Goal: Book appointment/travel/reservation

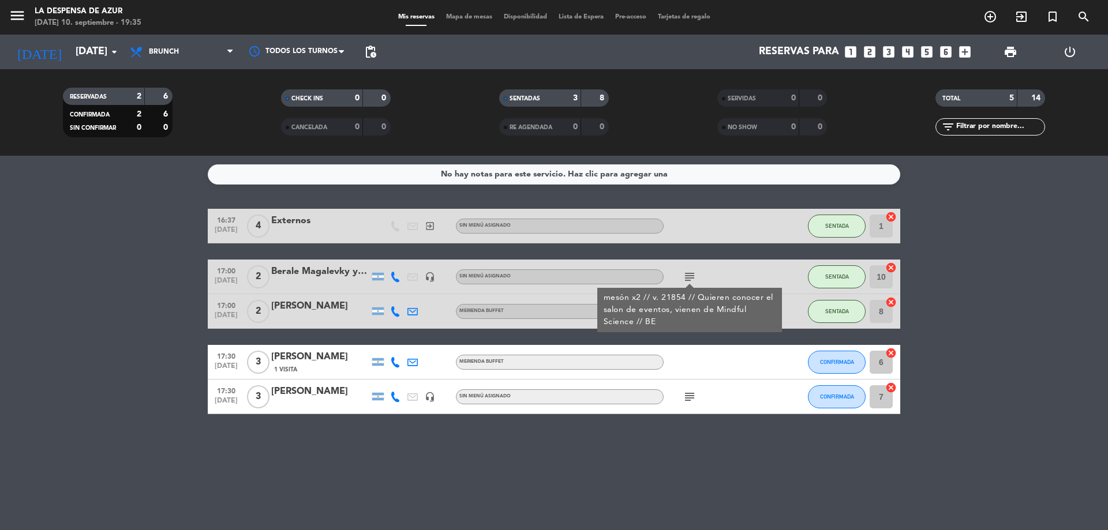
click at [171, 39] on div "Todos los servicios Desayuno Brunch Almuerzo Cena Brunch Todos los servicios De…" at bounding box center [181, 52] width 115 height 35
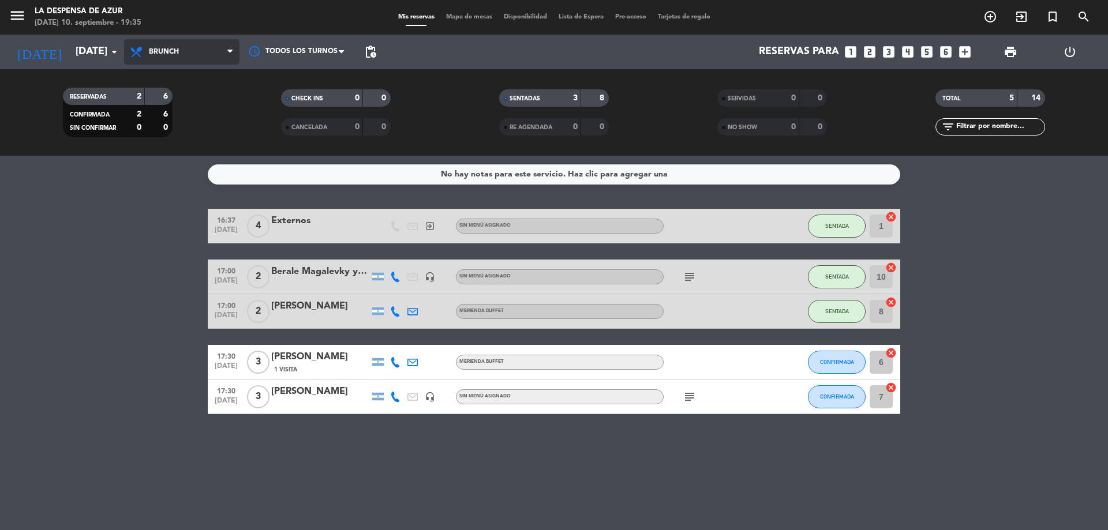
click at [172, 50] on span "Brunch" at bounding box center [164, 52] width 30 height 8
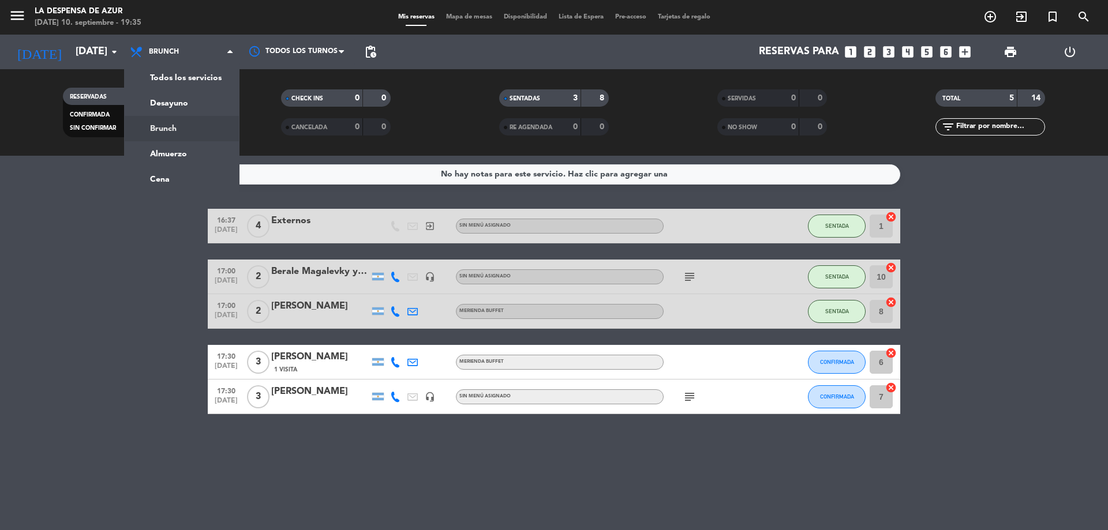
click at [964, 354] on bookings-row "16:37 [DATE] 4 Externos exit_to_app Sin menú asignado SENTADA 1 cancel 17:00 [D…" at bounding box center [554, 311] width 1108 height 205
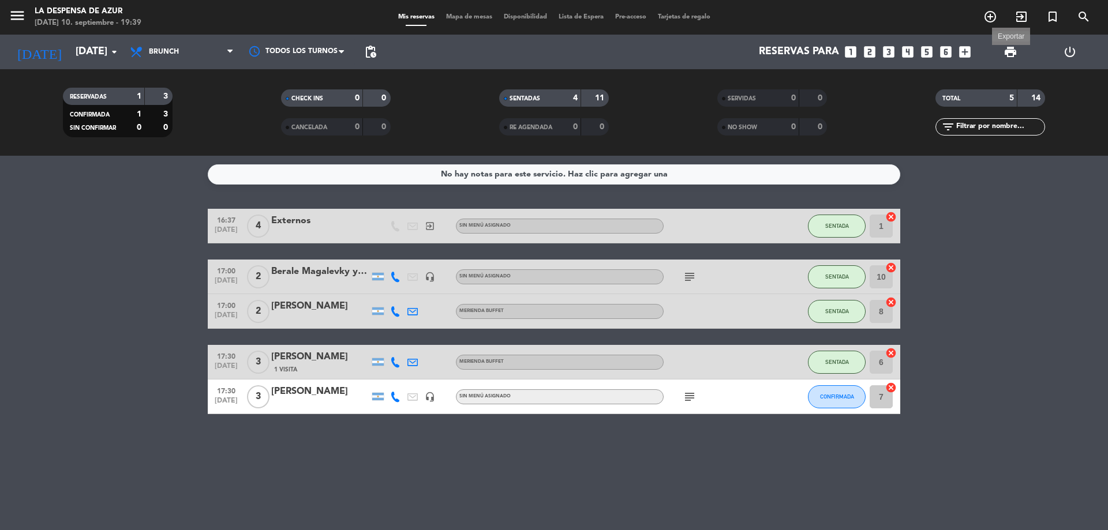
click at [1007, 54] on span "print" at bounding box center [1010, 52] width 14 height 14
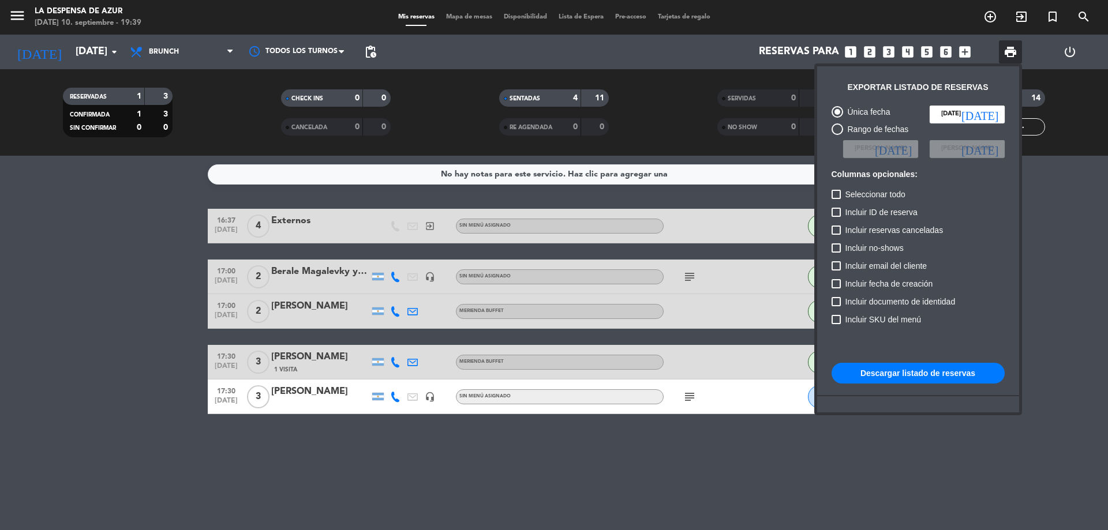
click at [891, 380] on button "Descargar listado de reservas" at bounding box center [917, 373] width 173 height 21
drag, startPoint x: 394, startPoint y: 447, endPoint x: 295, endPoint y: 288, distance: 187.1
click at [394, 448] on div at bounding box center [554, 265] width 1108 height 530
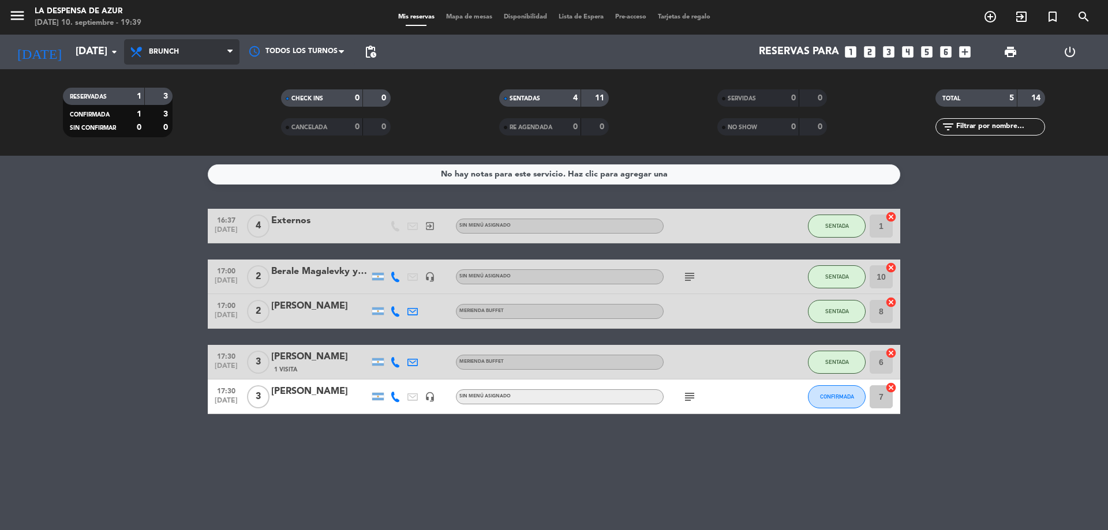
click at [164, 50] on span "Brunch" at bounding box center [164, 52] width 30 height 8
click at [174, 171] on ng-component "menu La Despensa de Azur [DATE] 10. septiembre - 19:39 Mis reservas Mapa de mes…" at bounding box center [554, 265] width 1108 height 530
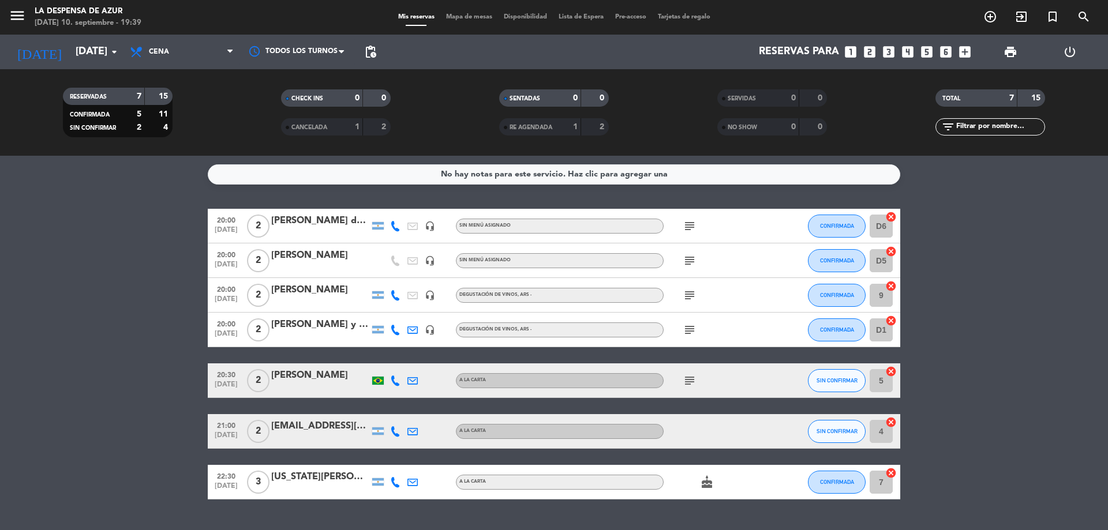
click at [1096, 338] on bookings-row "20:00 [DATE] 2 [PERSON_NAME] de Saa headset_mic Sin menú asignado subject CONFI…" at bounding box center [554, 354] width 1108 height 291
click at [1009, 48] on span "print" at bounding box center [1010, 52] width 14 height 14
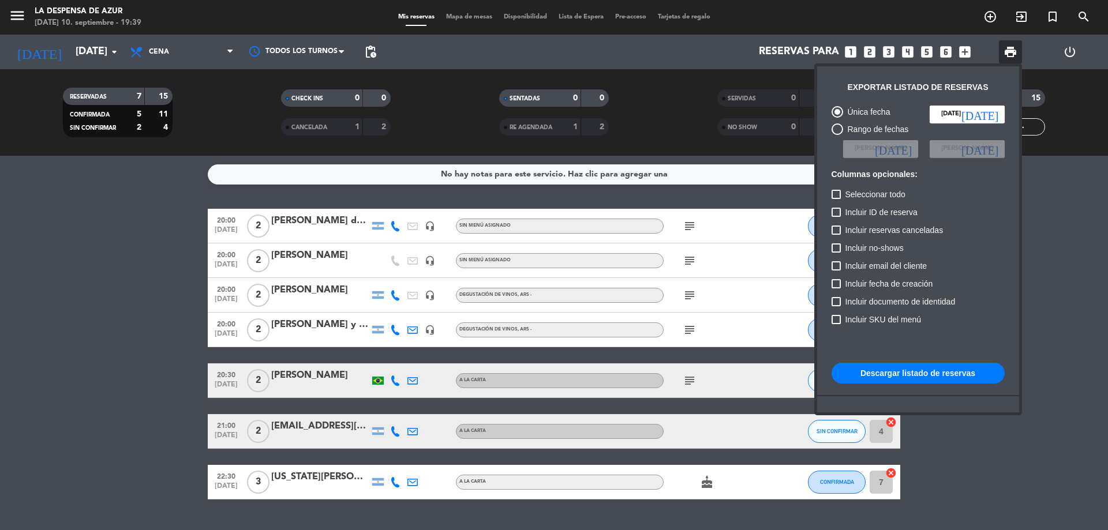
click at [890, 372] on button "Descargar listado de reservas" at bounding box center [917, 373] width 173 height 21
click at [67, 265] on div at bounding box center [554, 265] width 1108 height 530
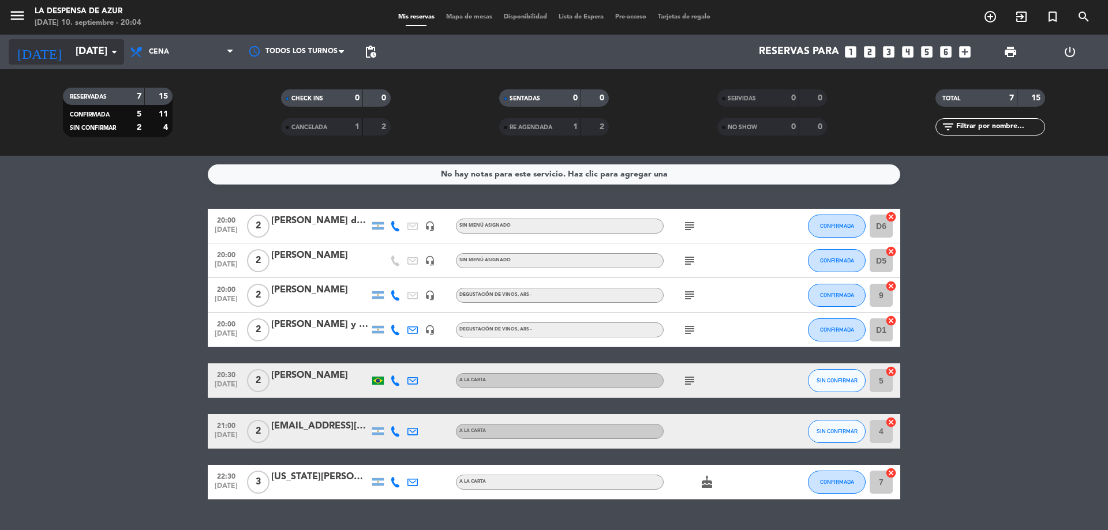
click at [87, 61] on input "[DATE]" at bounding box center [137, 51] width 134 height 23
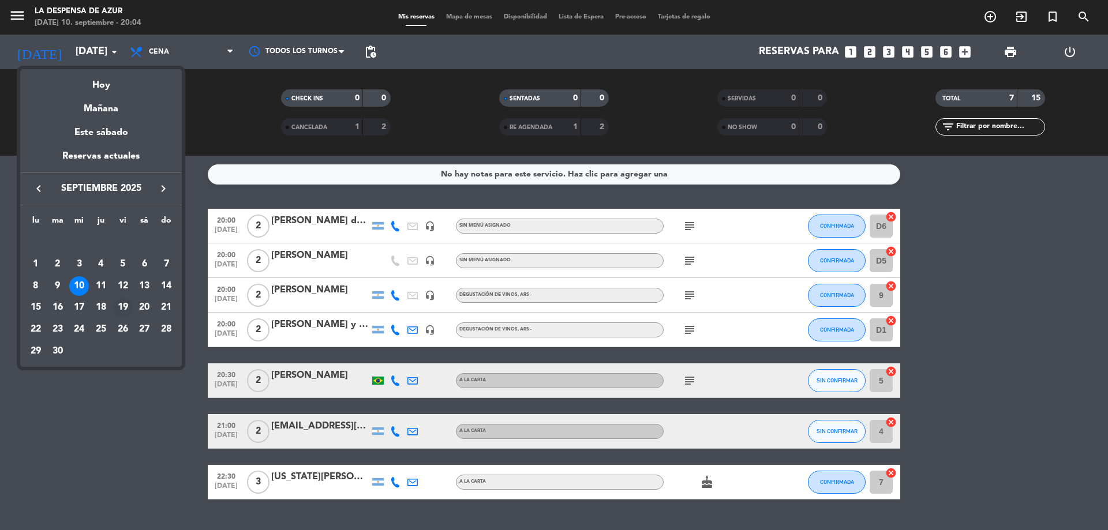
click at [121, 306] on div "19" at bounding box center [123, 308] width 20 height 20
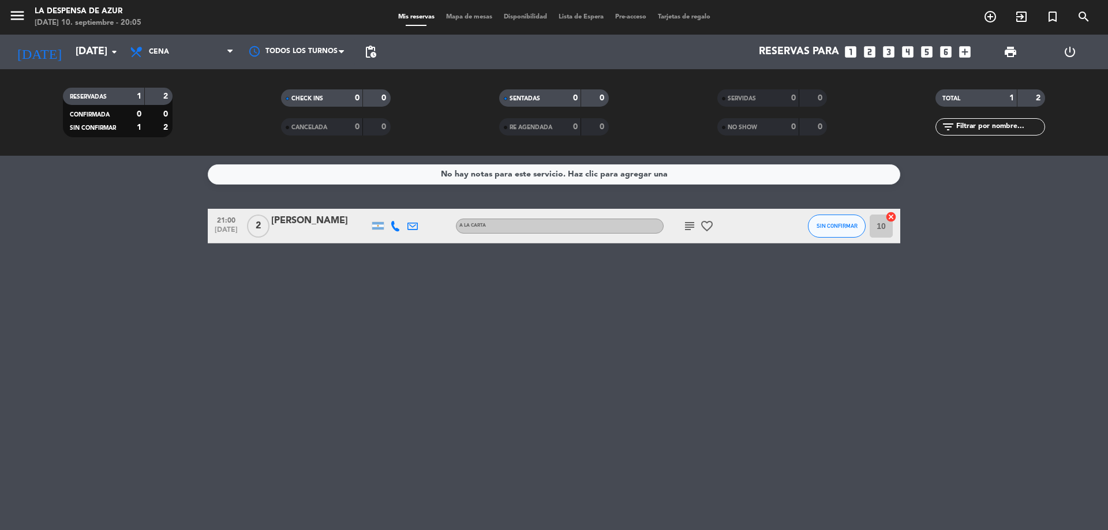
click at [686, 226] on icon "subject" at bounding box center [689, 226] width 14 height 14
click at [103, 49] on input "[DATE]" at bounding box center [137, 51] width 134 height 23
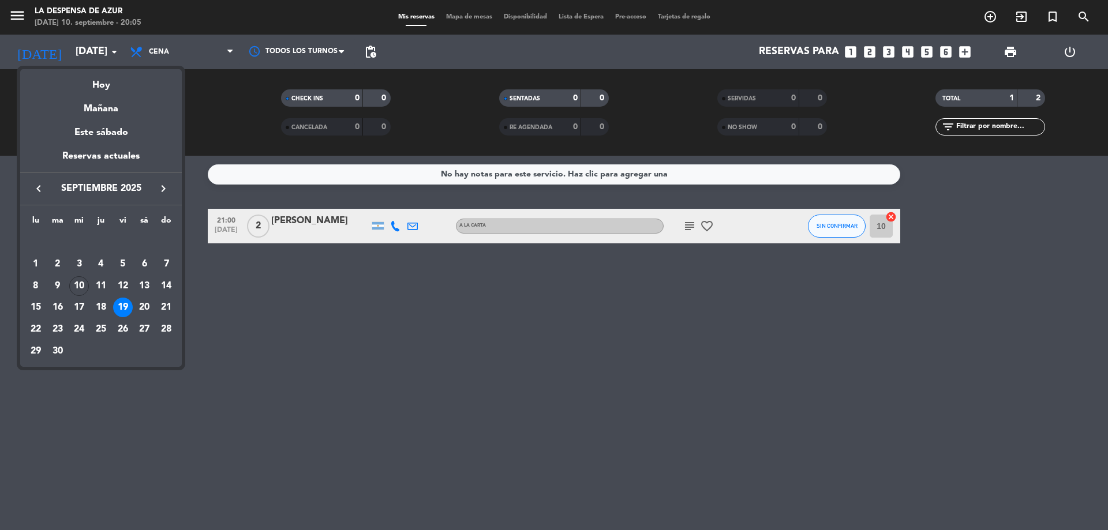
click at [119, 329] on div "26" at bounding box center [123, 330] width 20 height 20
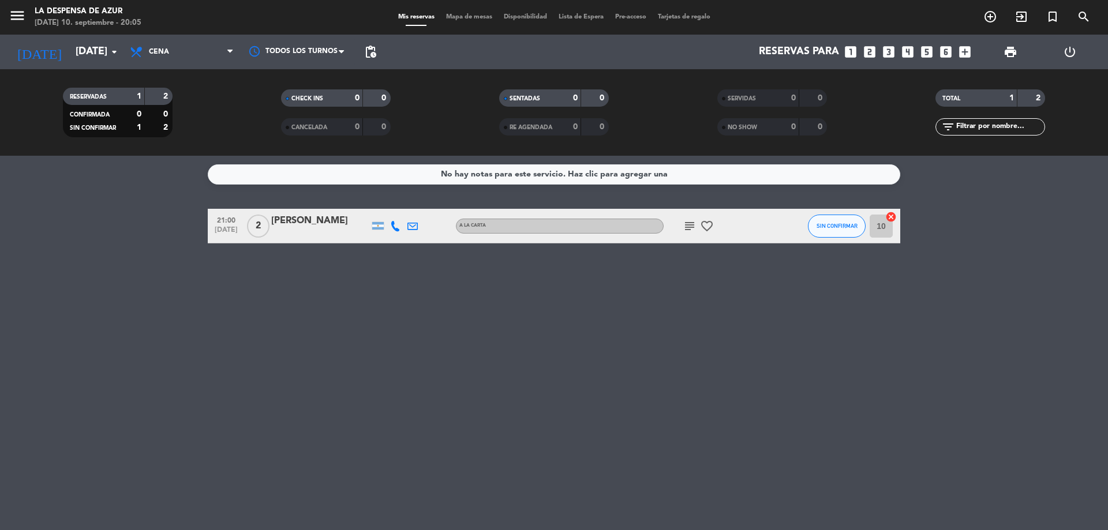
type input "[DATE]"
click at [990, 20] on icon "add_circle_outline" at bounding box center [990, 17] width 14 height 14
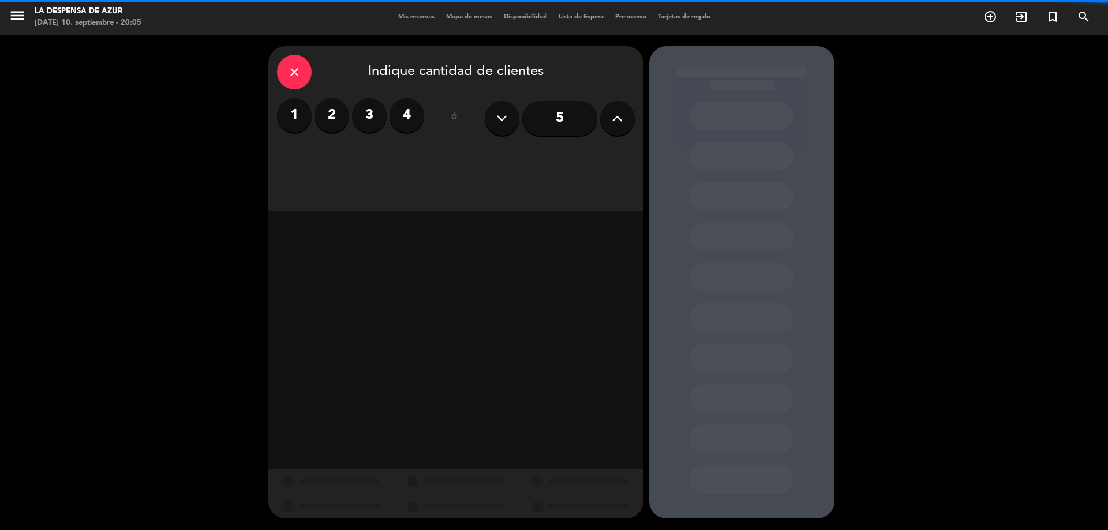
click at [337, 112] on label "2" at bounding box center [331, 115] width 35 height 35
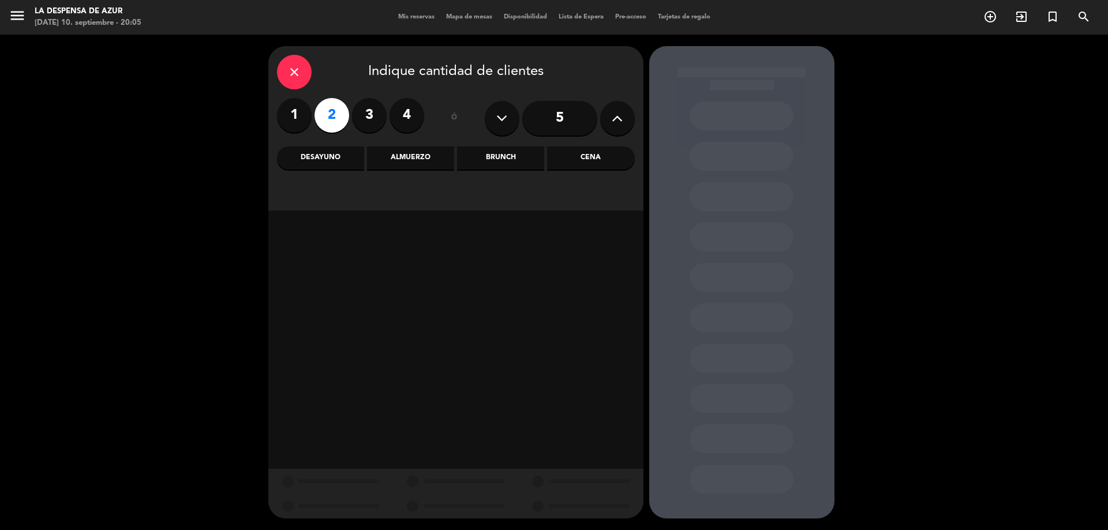
click at [499, 159] on div "Brunch" at bounding box center [500, 158] width 87 height 23
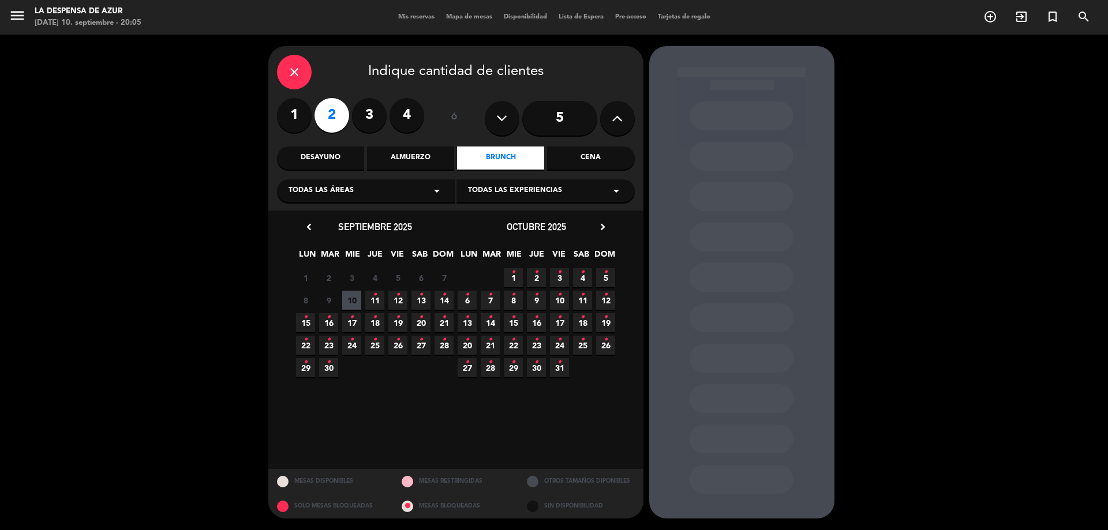
click at [396, 346] on icon "•" at bounding box center [398, 340] width 4 height 18
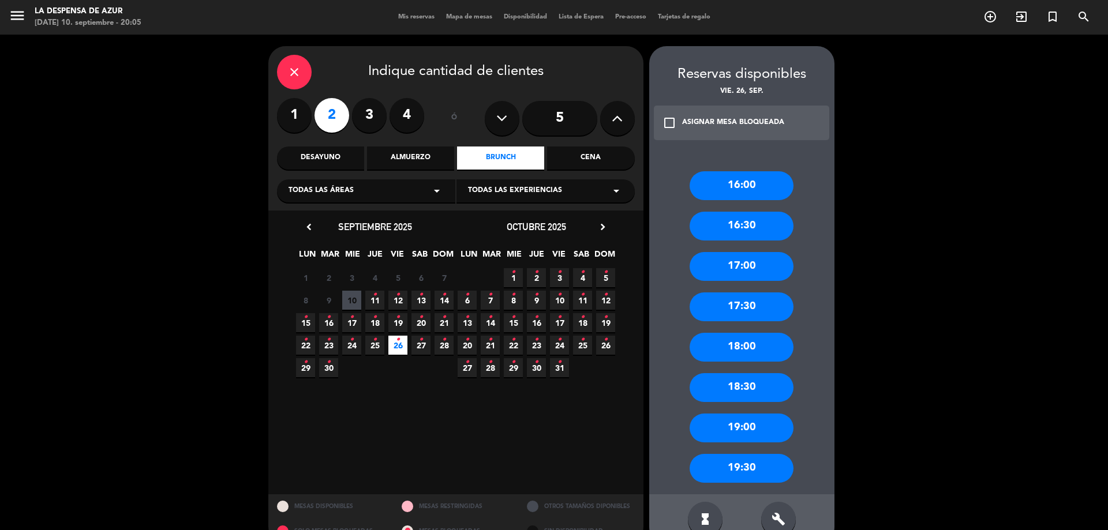
click at [306, 152] on div "Desayuno" at bounding box center [320, 158] width 87 height 23
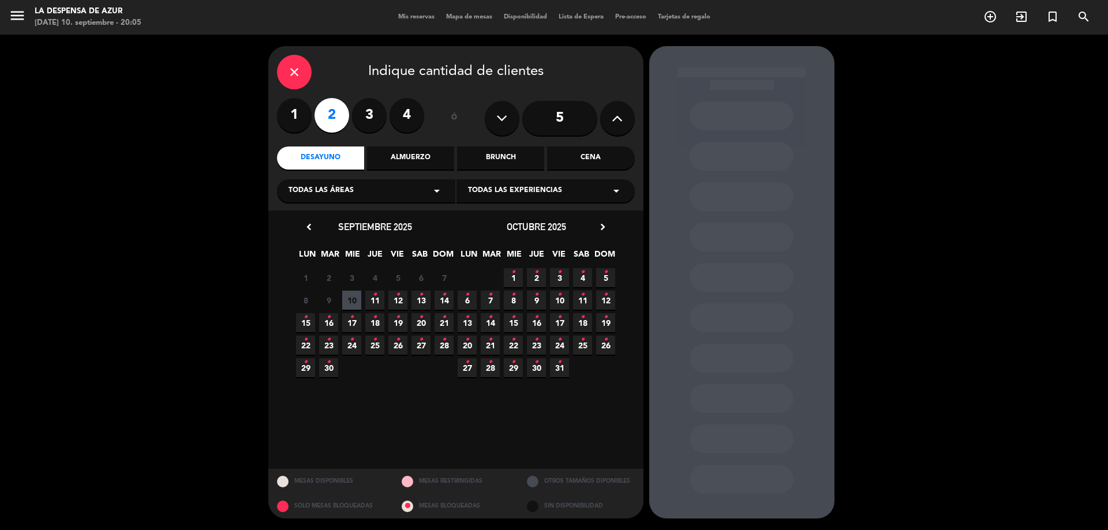
click at [401, 347] on span "26 •" at bounding box center [397, 345] width 19 height 19
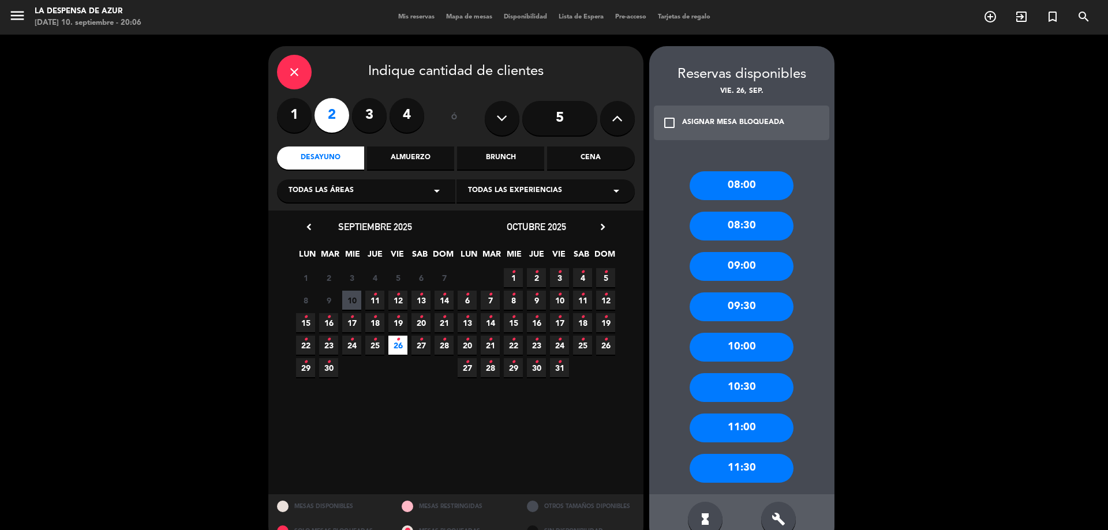
click at [746, 352] on div "10:00" at bounding box center [741, 347] width 104 height 29
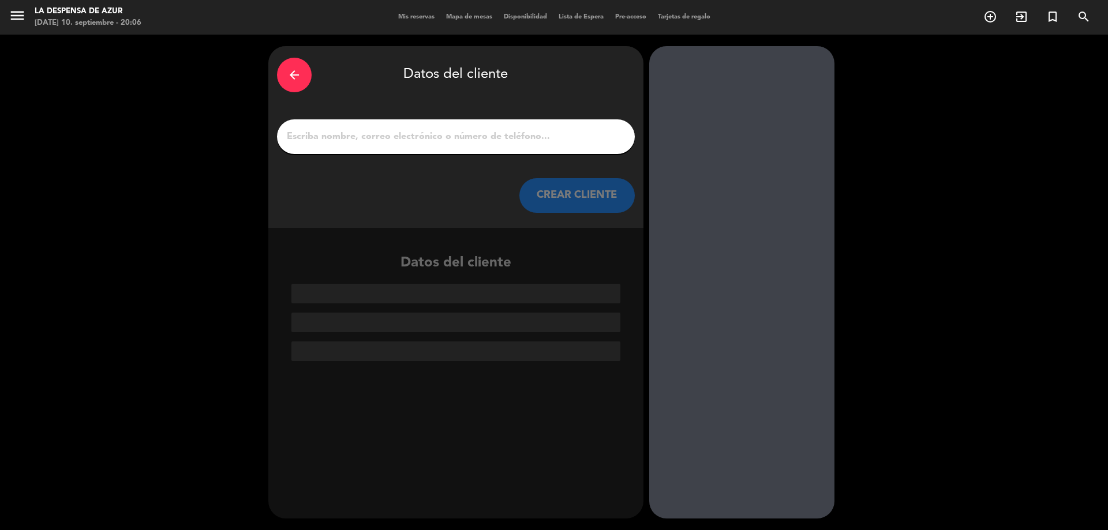
click at [487, 138] on input "1" at bounding box center [456, 137] width 340 height 16
paste input "17078342762 -[PERSON_NAME] // v, 21726 // Ritual de parejas // BE"
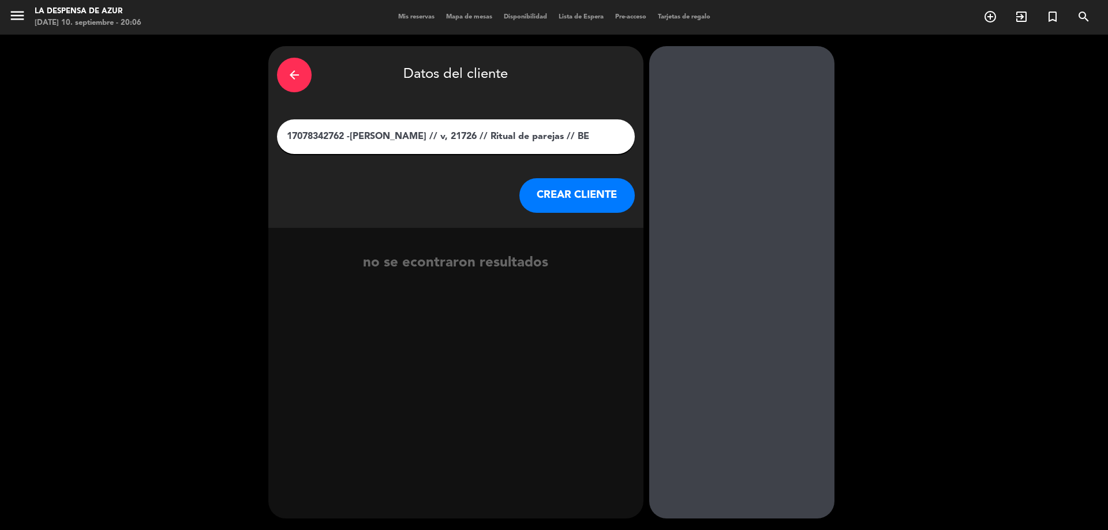
click at [298, 137] on input "17078342762 -[PERSON_NAME] // v, 21726 // Ritual de parejas // BE" at bounding box center [456, 137] width 340 height 16
drag, startPoint x: 381, startPoint y: 134, endPoint x: 745, endPoint y: 146, distance: 363.6
click at [745, 146] on div "arrow_back Datos del cliente [PERSON_NAME] // v, 21726 // Ritual de parejas // …" at bounding box center [554, 283] width 1108 height 496
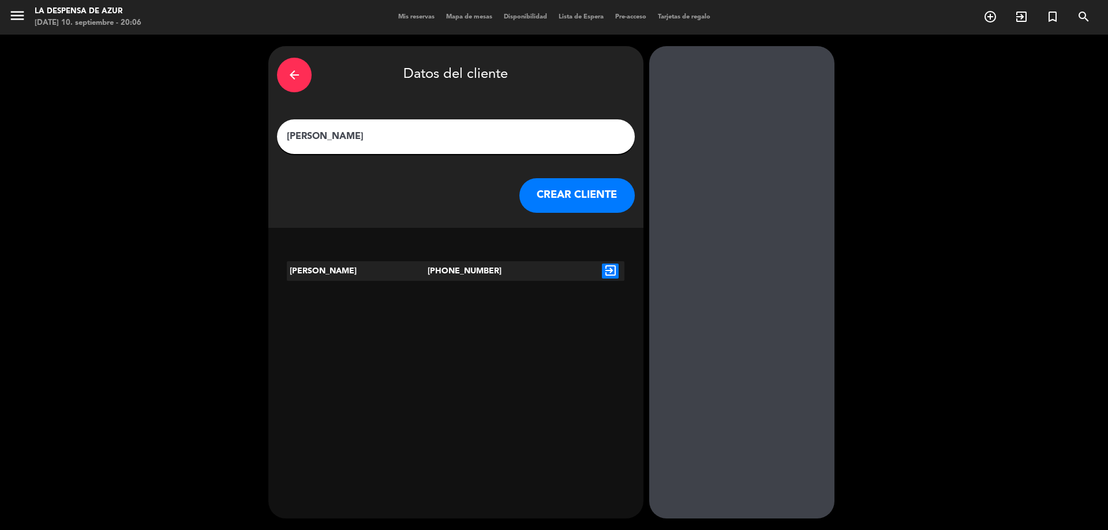
type input "[PERSON_NAME]"
click at [611, 277] on icon "exit_to_app" at bounding box center [610, 271] width 17 height 15
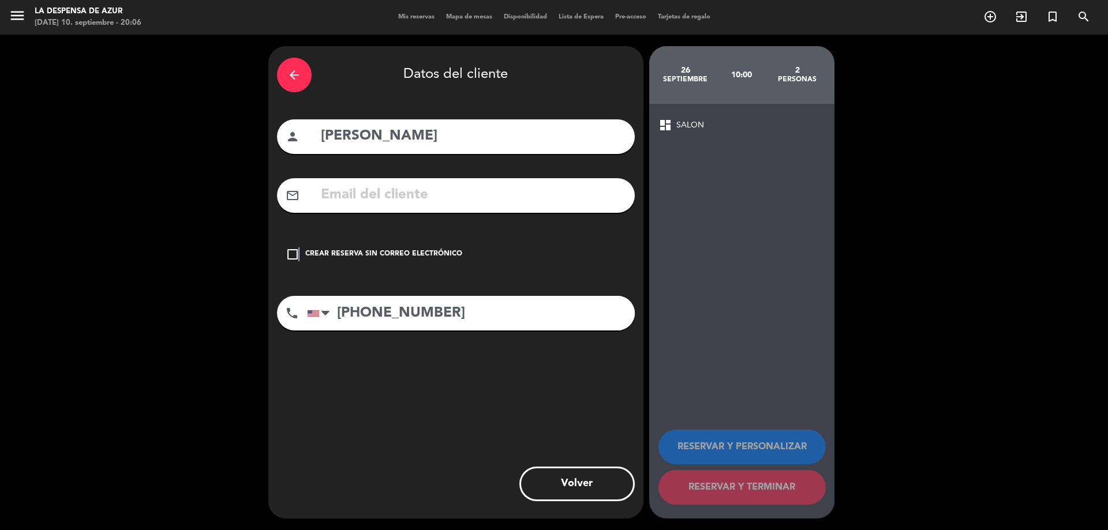
click at [298, 257] on icon "check_box_outline_blank" at bounding box center [293, 254] width 14 height 14
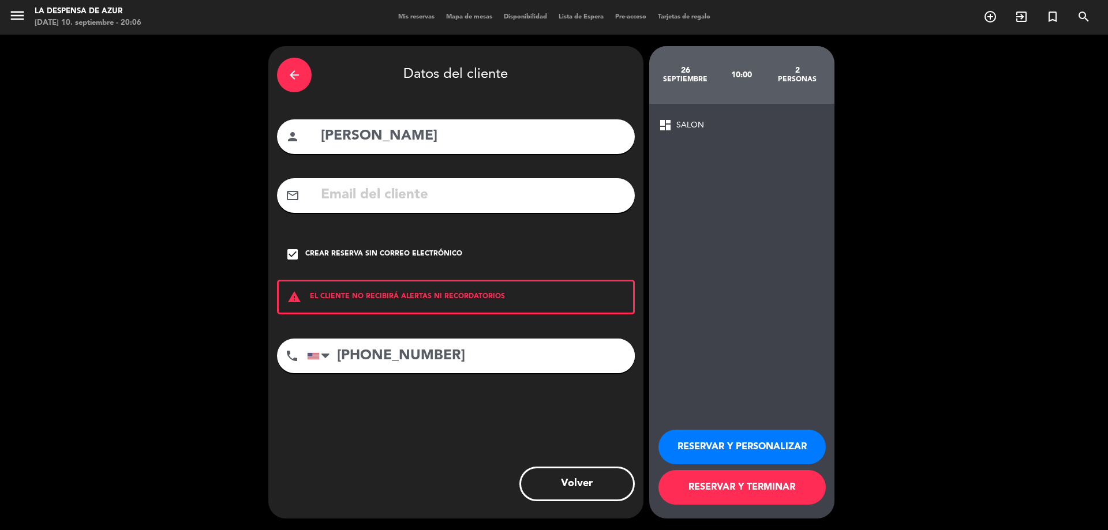
click at [708, 444] on button "RESERVAR Y PERSONALIZAR" at bounding box center [741, 447] width 167 height 35
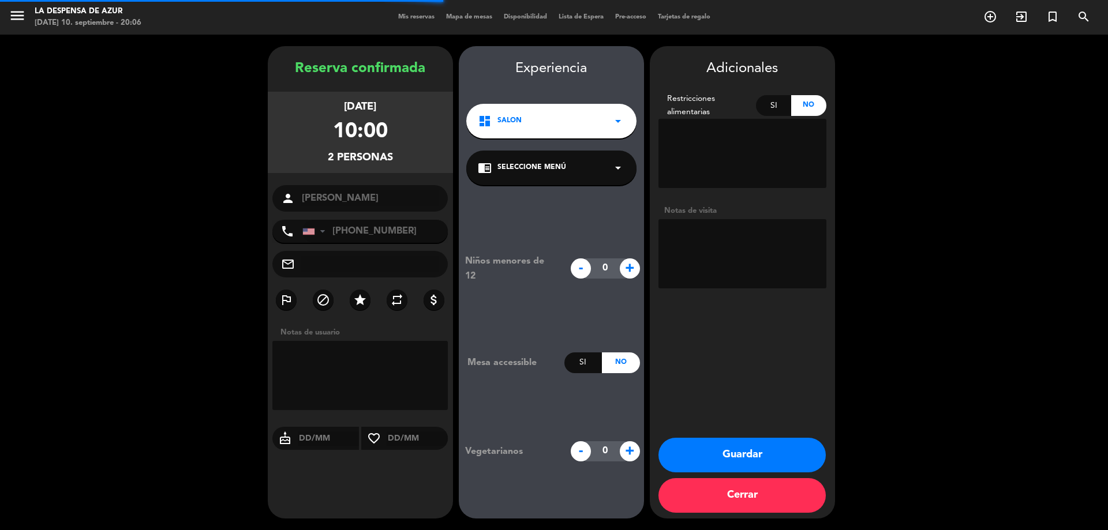
click at [712, 242] on textarea at bounding box center [742, 253] width 168 height 69
paste textarea "17078342762 -[PERSON_NAME] // v, 21726 // Ritual de parejas // BE"
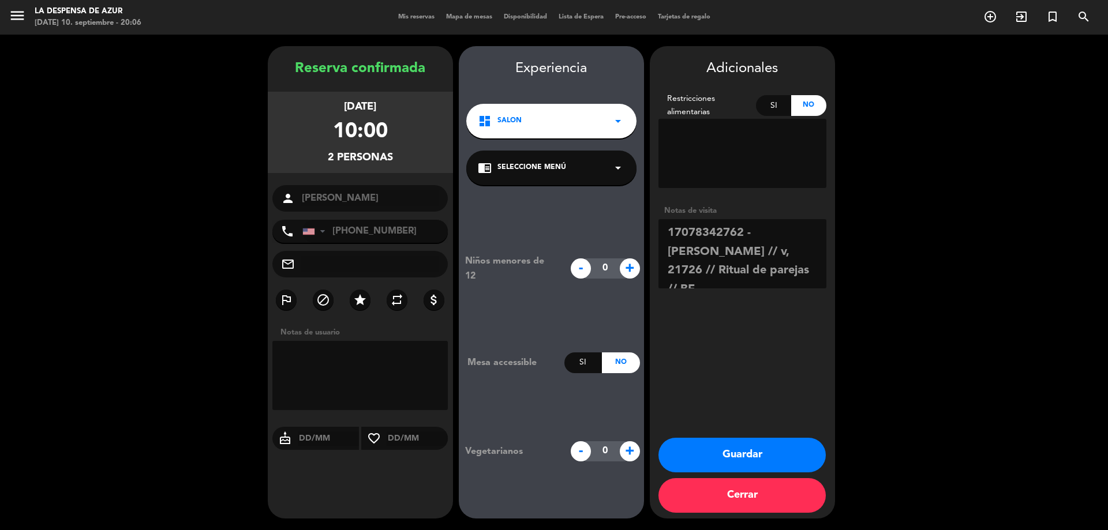
drag, startPoint x: 773, startPoint y: 251, endPoint x: 658, endPoint y: 229, distance: 116.9
click at [658, 229] on textarea at bounding box center [742, 253] width 168 height 69
drag, startPoint x: 731, startPoint y: 230, endPoint x: 774, endPoint y: 298, distance: 80.3
click at [774, 298] on div "Adicionales Restricciones alimentarias Si No Notas de visita Guardar Cerrar" at bounding box center [742, 282] width 185 height 472
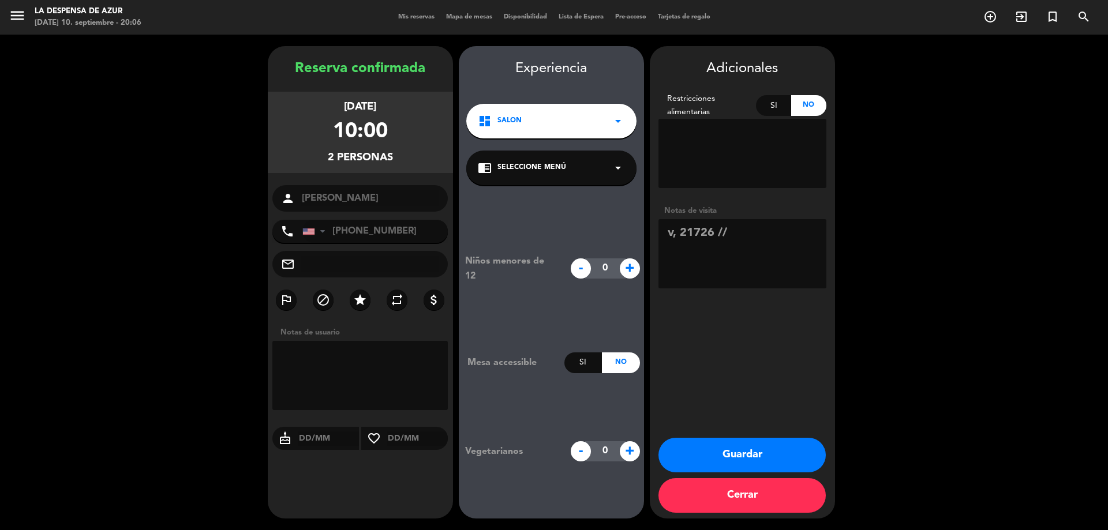
scroll to position [0, 0]
type textarea "v, 21726 // Tienen Spa 11:30hs."
click at [732, 455] on button "Guardar" at bounding box center [741, 455] width 167 height 35
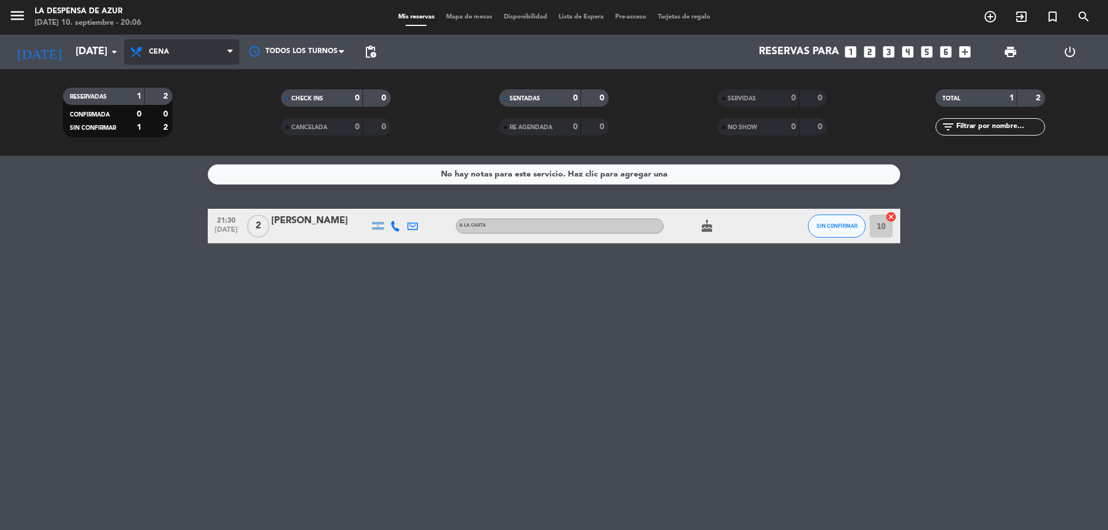
click at [173, 52] on span "Cena" at bounding box center [181, 51] width 115 height 25
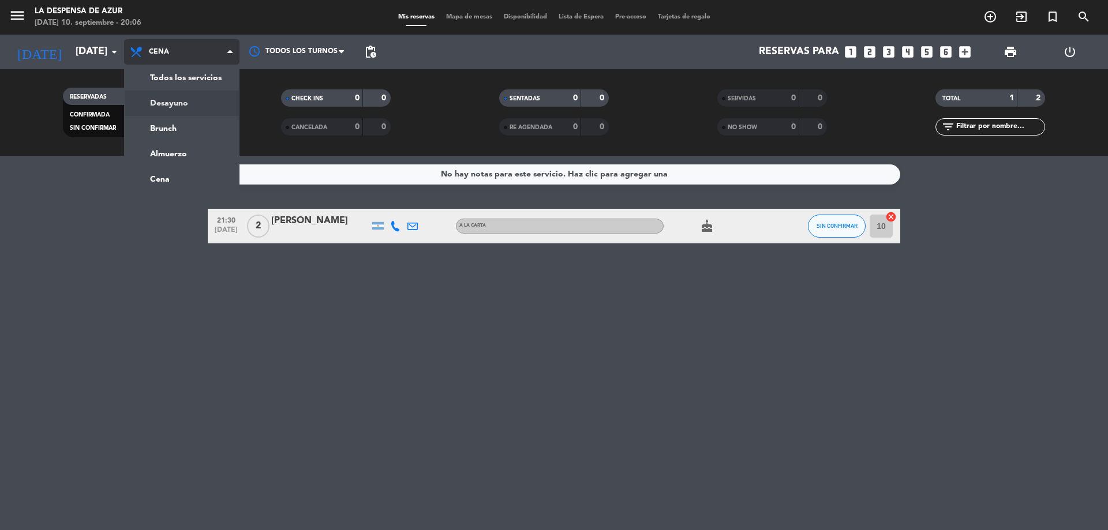
click at [186, 103] on div "menu La Despensa de Azur [DATE] 10. septiembre - 20:06 Mis reservas Mapa de mes…" at bounding box center [554, 78] width 1108 height 156
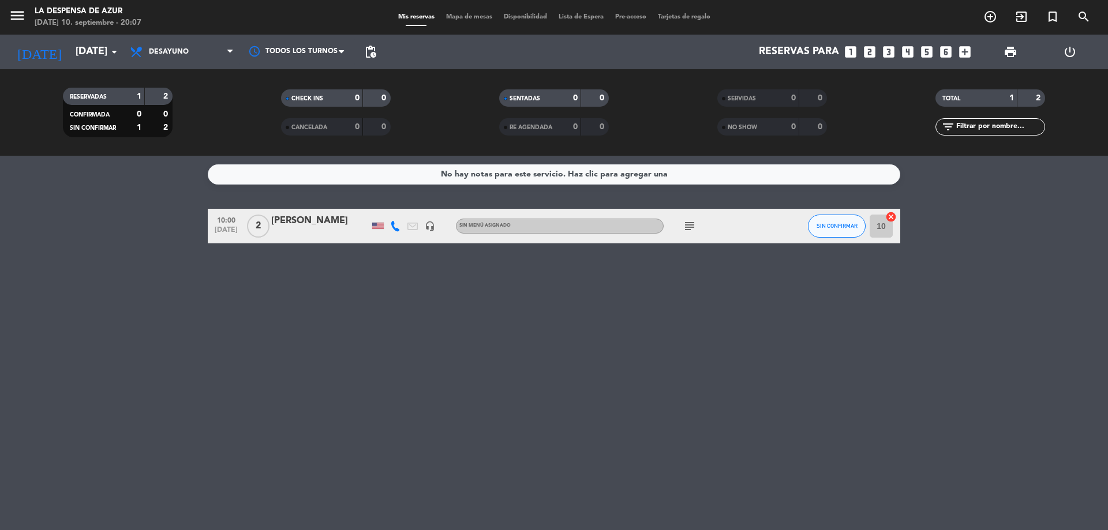
click at [192, 54] on span "Desayuno" at bounding box center [181, 51] width 115 height 25
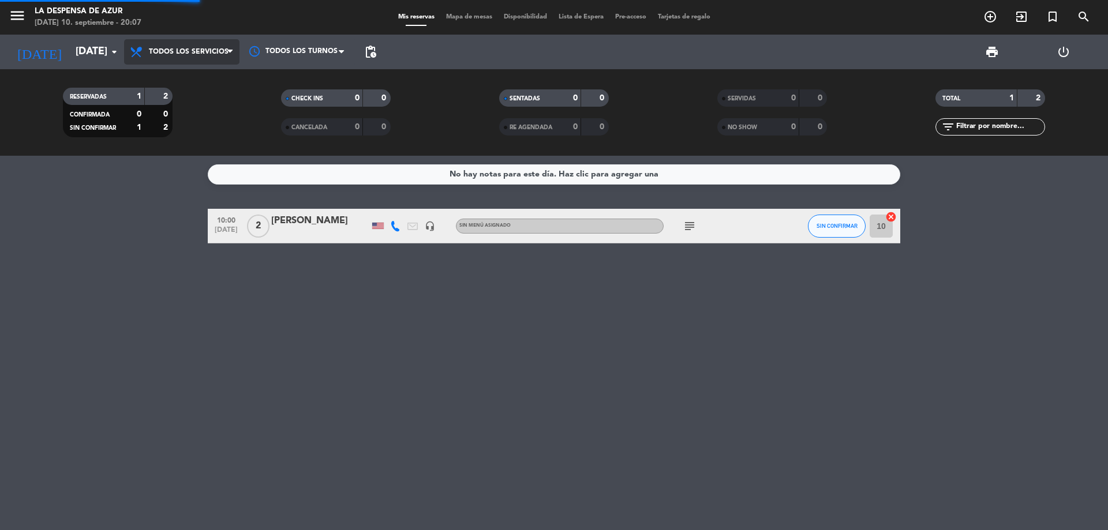
click at [198, 81] on div "menu La Despensa de Azur [DATE] 10. septiembre - 20:07 Mis reservas Mapa de mes…" at bounding box center [554, 78] width 1108 height 156
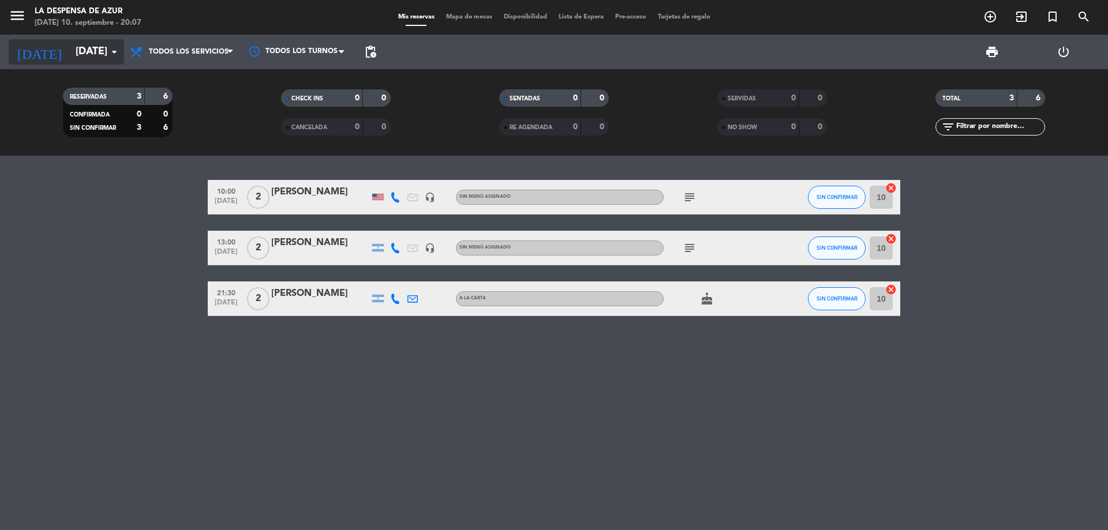
click at [106, 49] on input "[DATE]" at bounding box center [137, 51] width 134 height 23
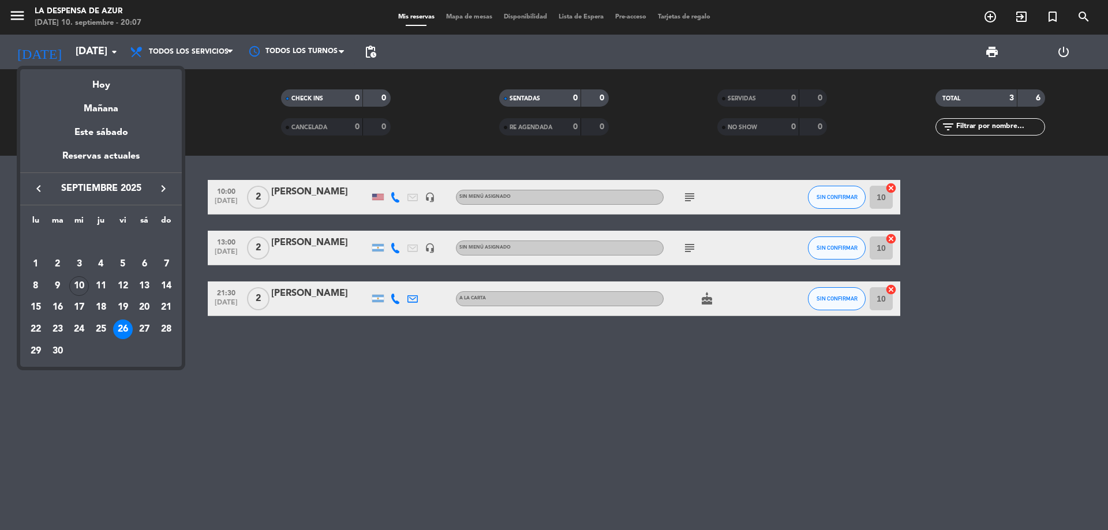
drag, startPoint x: 122, startPoint y: 306, endPoint x: 115, endPoint y: 311, distance: 8.3
click at [122, 306] on div "19" at bounding box center [123, 308] width 20 height 20
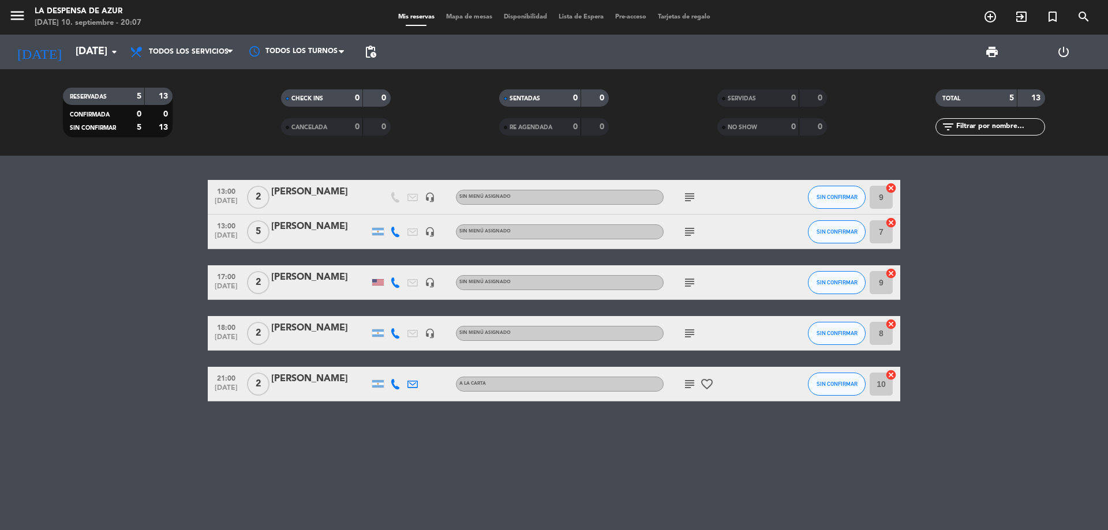
click at [316, 277] on div "[PERSON_NAME]" at bounding box center [320, 277] width 98 height 15
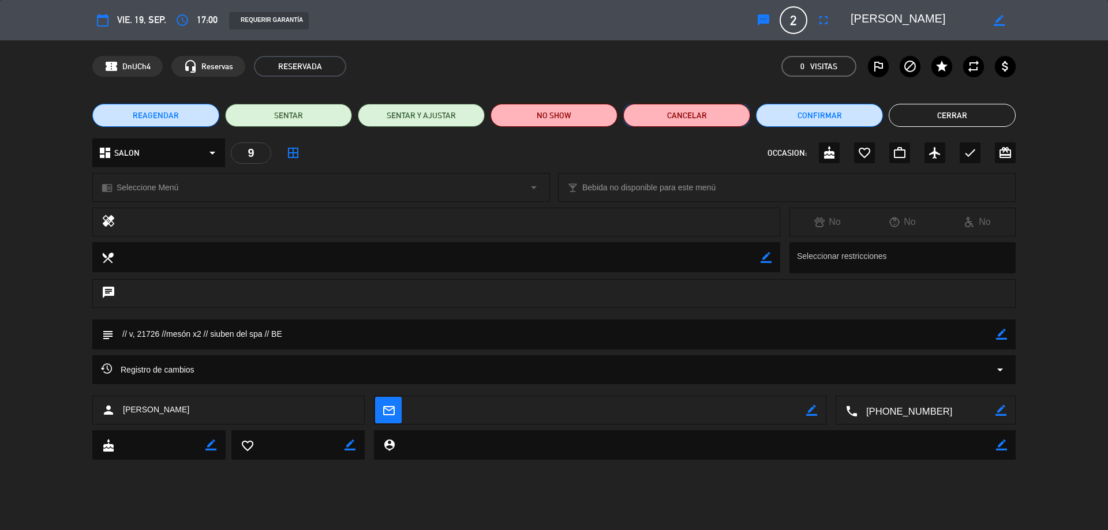
click at [716, 117] on button "Cancelar" at bounding box center [686, 115] width 127 height 23
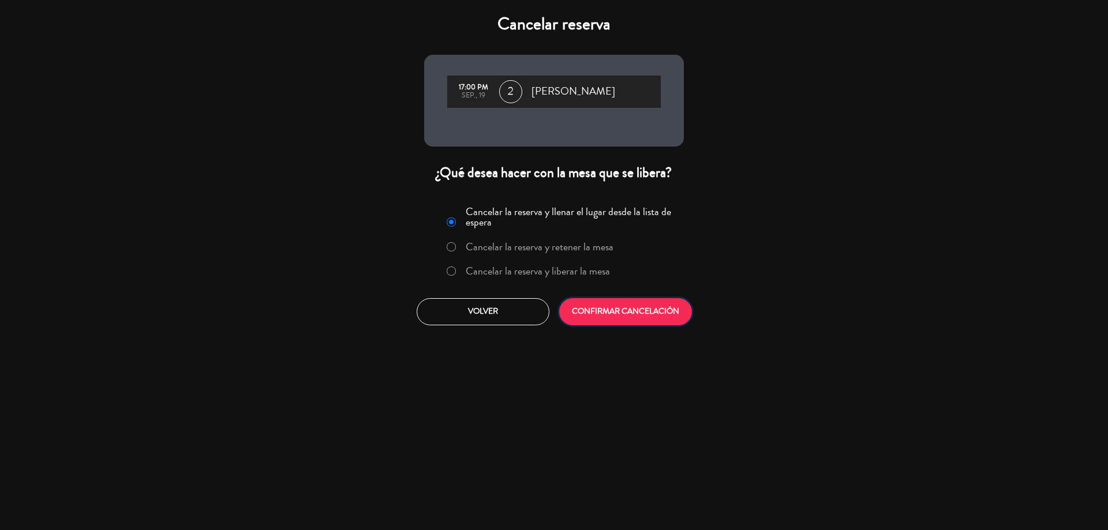
click at [639, 314] on button "CONFIRMAR CANCELACIÓN" at bounding box center [625, 311] width 133 height 27
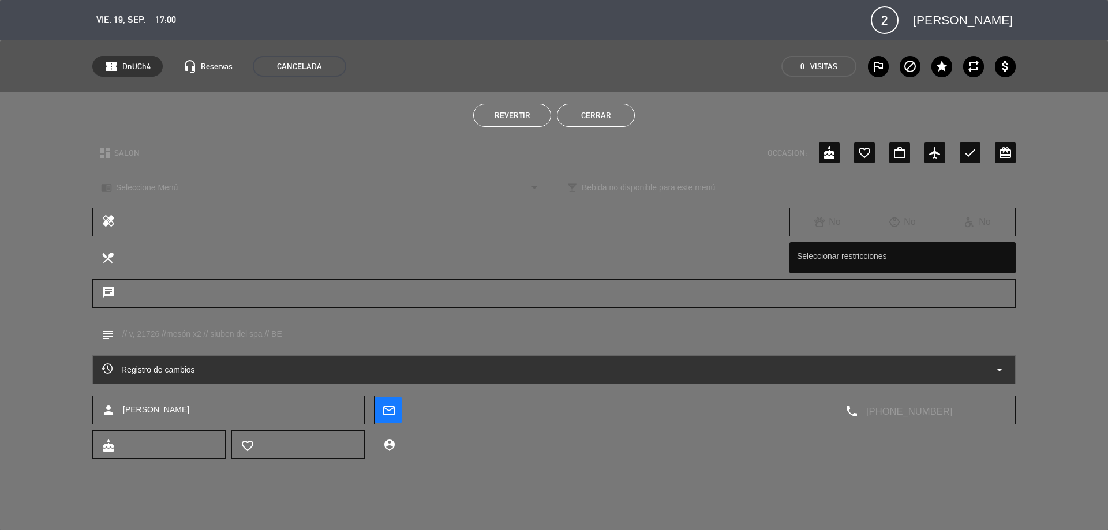
click at [587, 118] on button "Cerrar" at bounding box center [596, 115] width 78 height 23
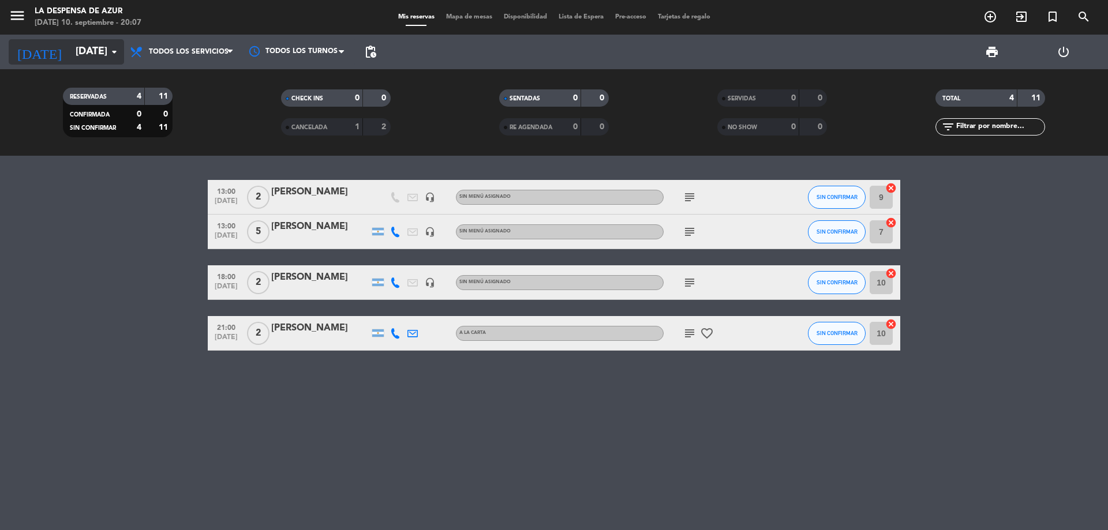
click at [90, 57] on input "[DATE]" at bounding box center [137, 51] width 134 height 23
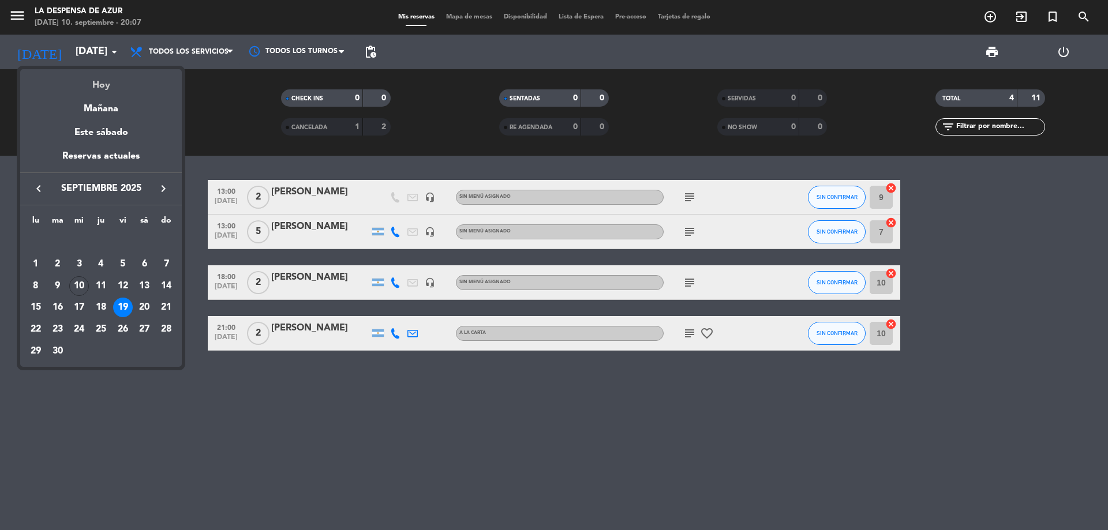
click at [99, 85] on div "Hoy" at bounding box center [101, 81] width 162 height 24
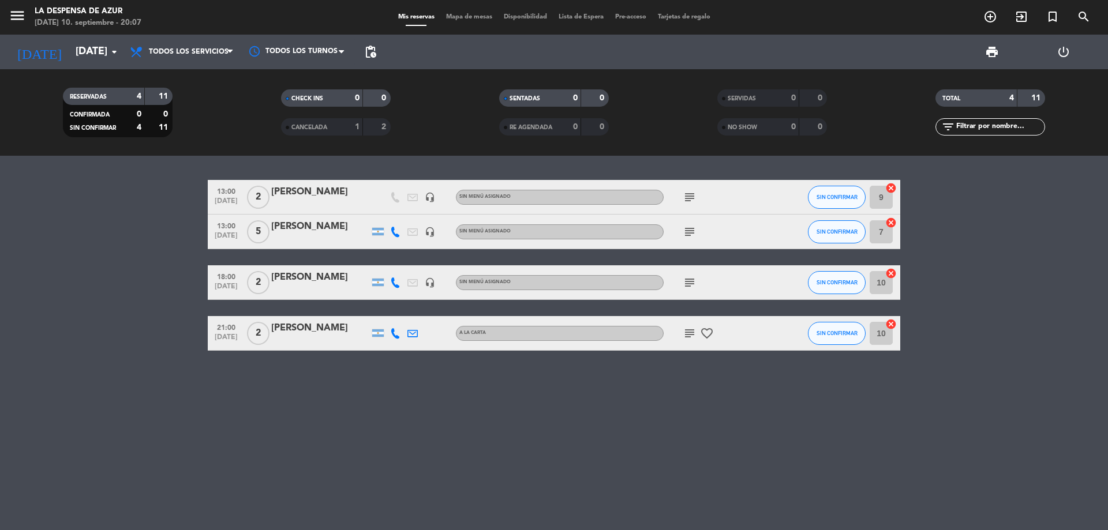
type input "[DATE]"
